Goal: Find specific page/section: Find specific page/section

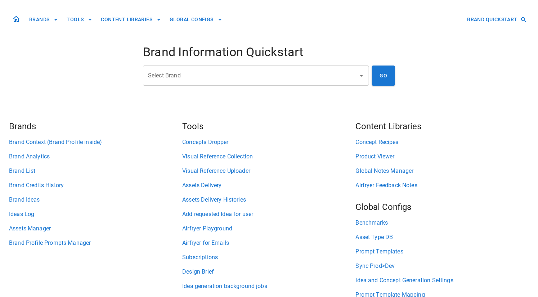
drag, startPoint x: 0, startPoint y: 0, endPoint x: 212, endPoint y: 73, distance: 224.7
click at [212, 73] on input "Select Brand" at bounding box center [250, 76] width 209 height 14
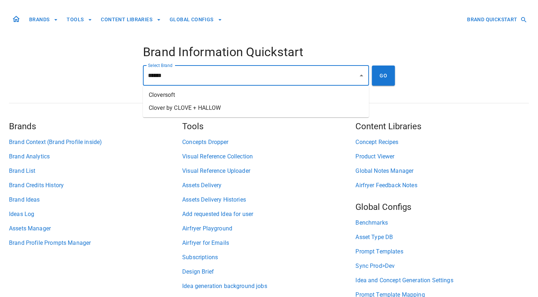
click at [202, 107] on li "Clover by CLOVE + HALLOW" at bounding box center [256, 108] width 226 height 13
type input "**********"
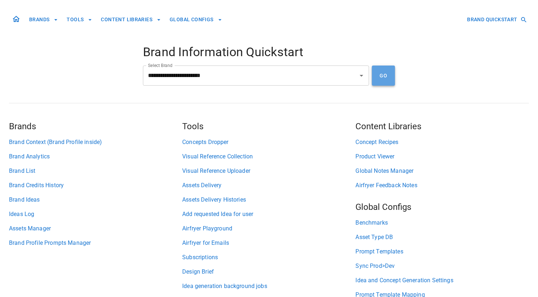
click at [379, 80] on button "GO" at bounding box center [383, 76] width 23 height 20
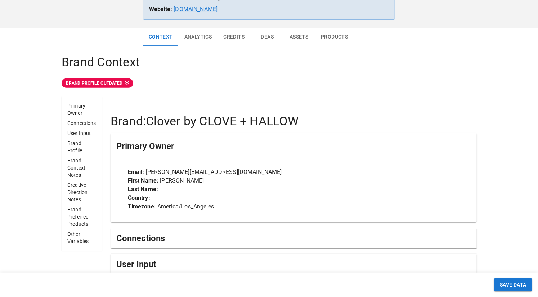
scroll to position [94, 0]
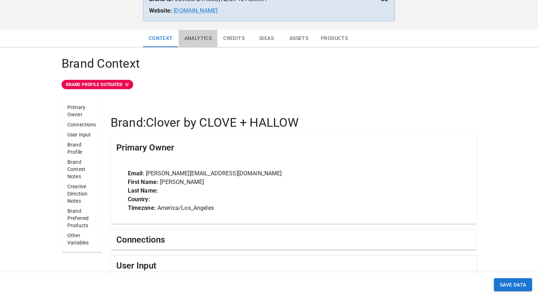
click at [190, 37] on button "Analytics" at bounding box center [198, 38] width 39 height 17
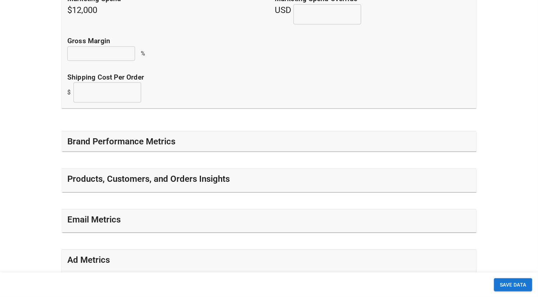
scroll to position [238, 0]
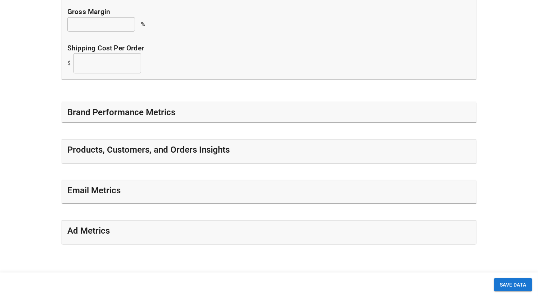
click at [104, 117] on h5 "Brand Performance Metrics" at bounding box center [121, 113] width 108 height 12
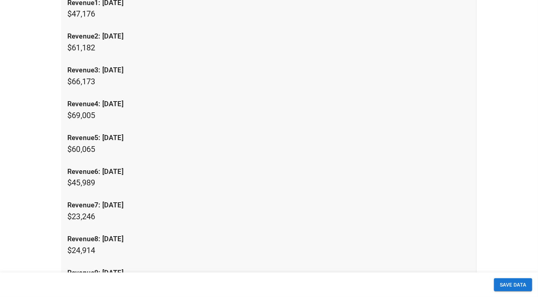
scroll to position [841, 0]
